Goal: Information Seeking & Learning: Check status

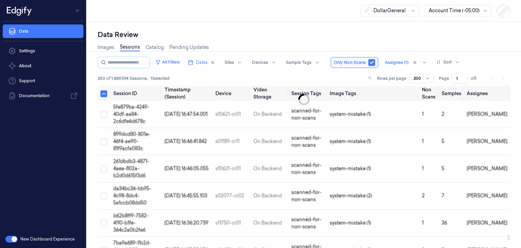
scroll to position [4858, 0]
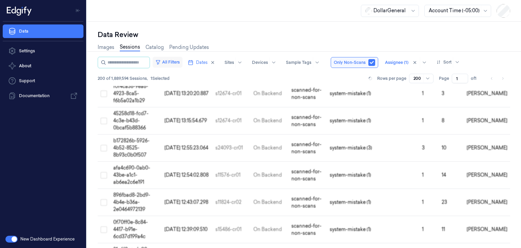
click at [183, 64] on button "All Filters" at bounding box center [168, 62] width 30 height 11
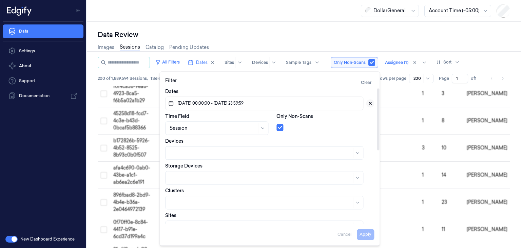
click at [371, 106] on button at bounding box center [370, 103] width 8 height 8
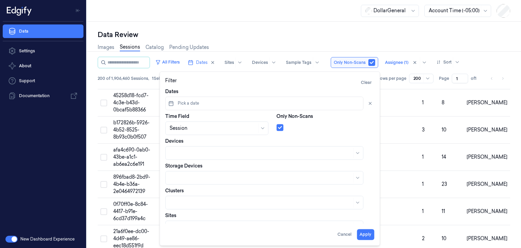
scroll to position [4877, 0]
click at [209, 102] on button "Pick a date" at bounding box center [264, 103] width 198 height 14
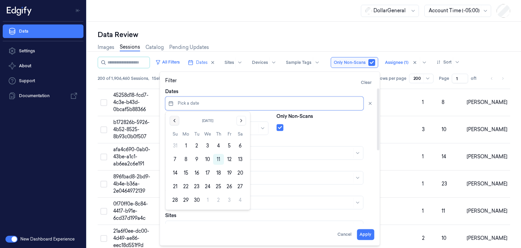
click at [175, 124] on button "Go to the Previous Month" at bounding box center [175, 121] width 10 height 10
click at [187, 198] on button "25" at bounding box center [186, 200] width 11 height 11
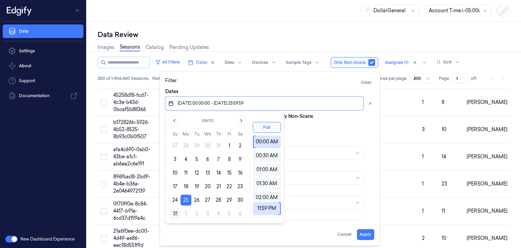
click at [175, 212] on button "31" at bounding box center [175, 213] width 11 height 11
type input "[DATE] 00:00:00 - [DATE] 23:59:59"
click at [335, 118] on div "Only Non-Scans" at bounding box center [326, 124] width 98 height 22
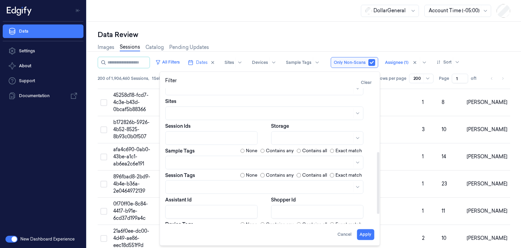
scroll to position [159, 0]
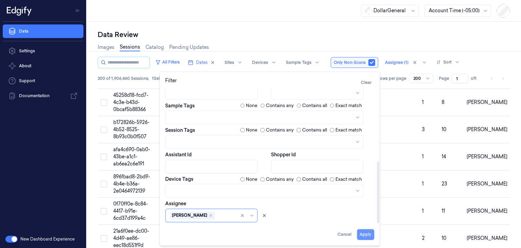
click at [362, 233] on button "Apply" at bounding box center [365, 234] width 17 height 11
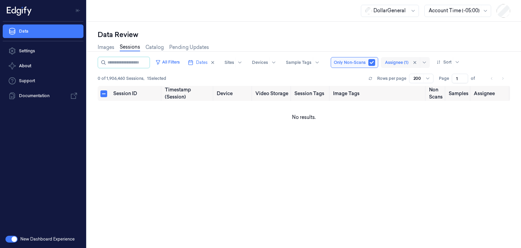
click at [409, 61] on div at bounding box center [396, 62] width 23 height 6
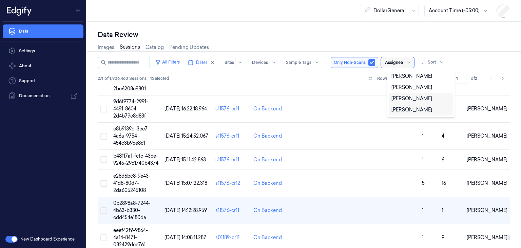
scroll to position [4867, 0]
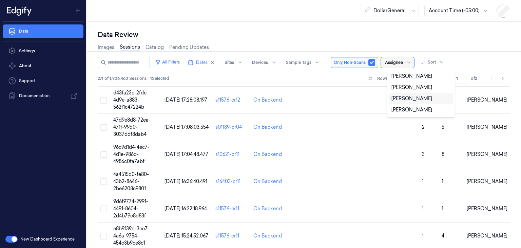
click at [409, 96] on div "[PERSON_NAME]" at bounding box center [412, 98] width 41 height 7
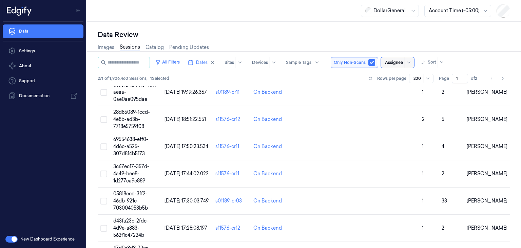
scroll to position [4884, 0]
